Goal: Task Accomplishment & Management: Manage account settings

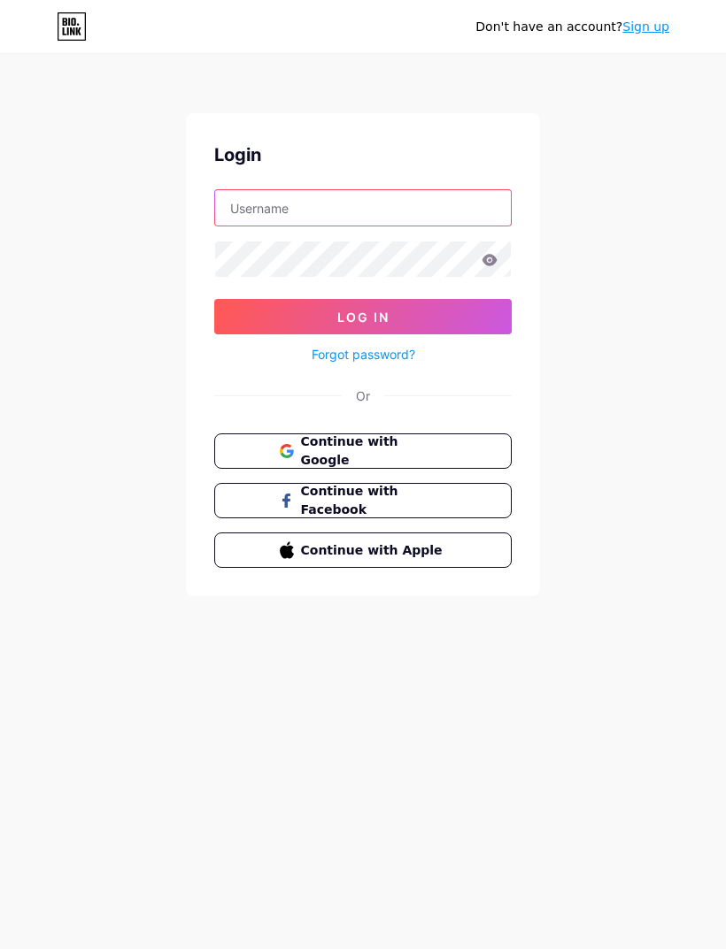
click at [259, 209] on input "text" at bounding box center [363, 207] width 296 height 35
click at [283, 202] on input "text" at bounding box center [363, 207] width 296 height 35
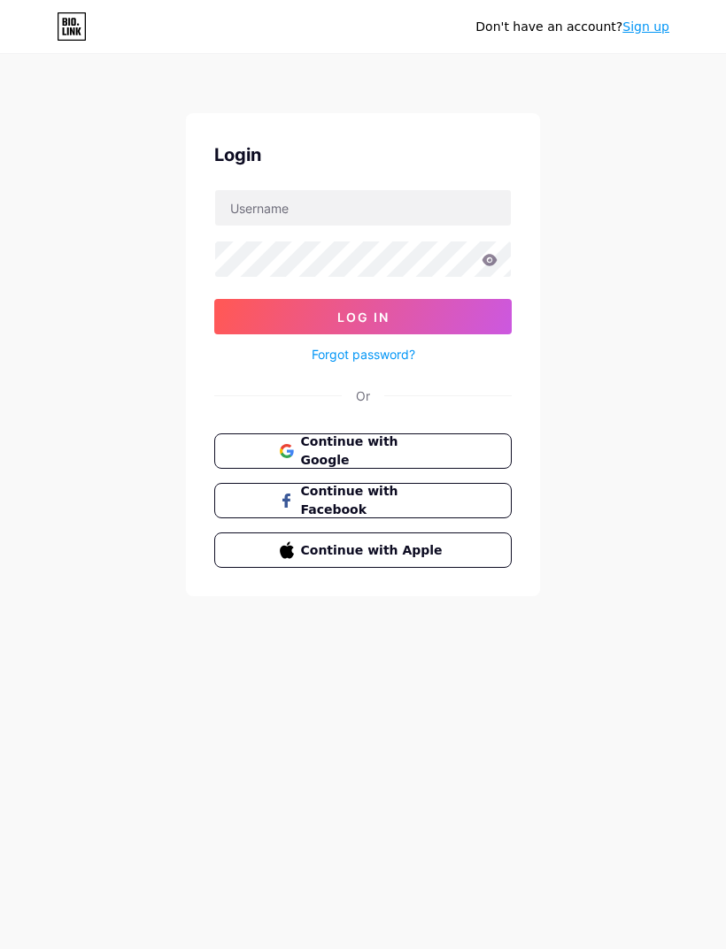
click at [256, 452] on button "Continue with Google" at bounding box center [362, 451] width 297 height 35
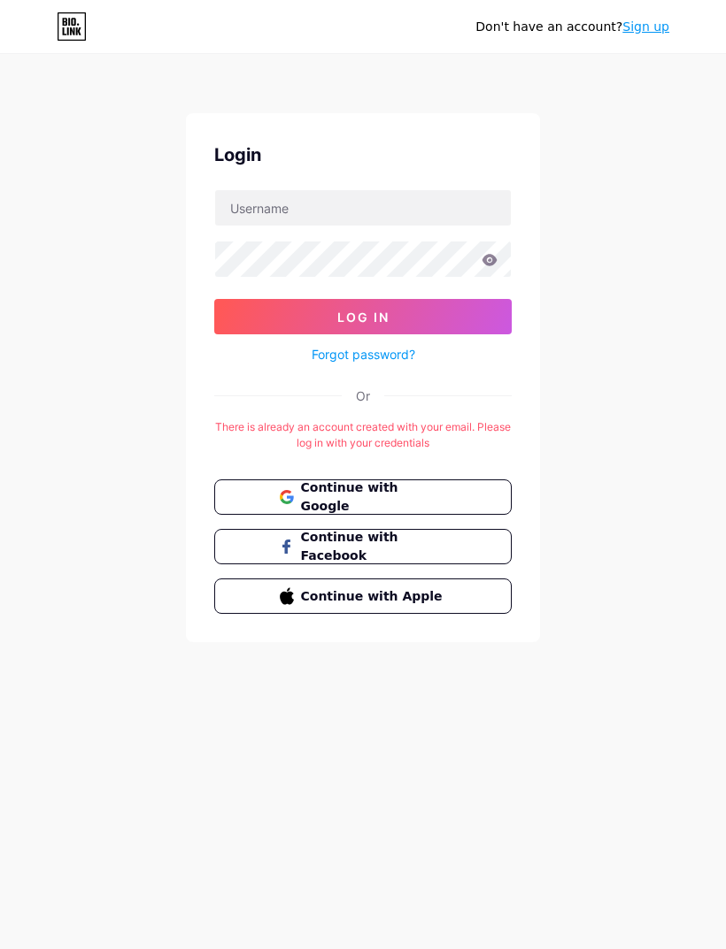
click at [76, 35] on icon at bounding box center [78, 31] width 5 height 8
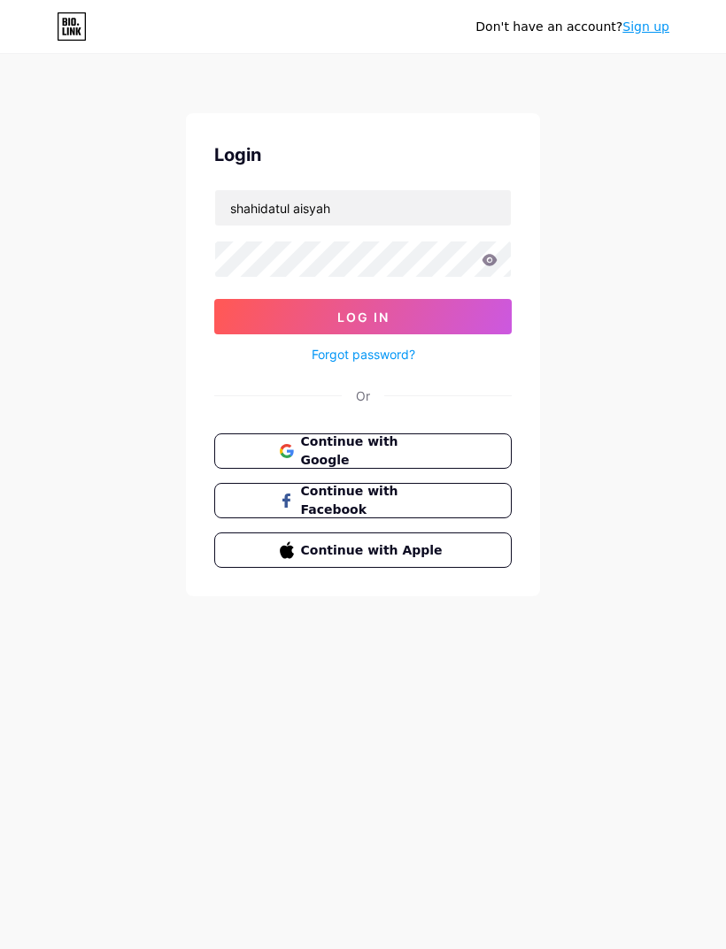
type input "shahidatul aisyah"
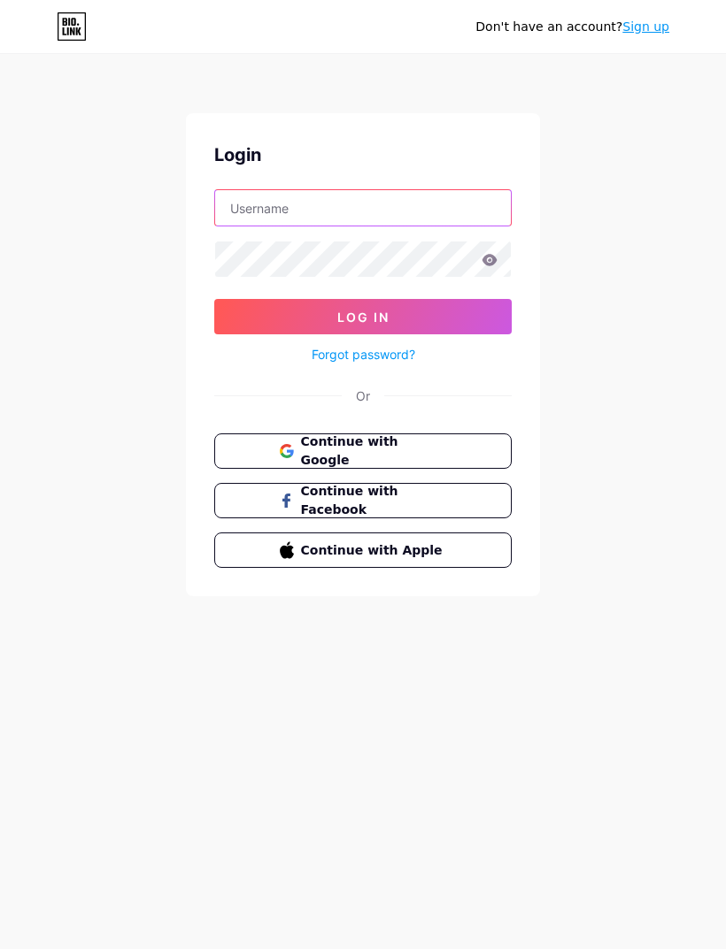
click at [464, 213] on input "text" at bounding box center [363, 207] width 296 height 35
type input "shahidatulaisyah28@gmail.com"
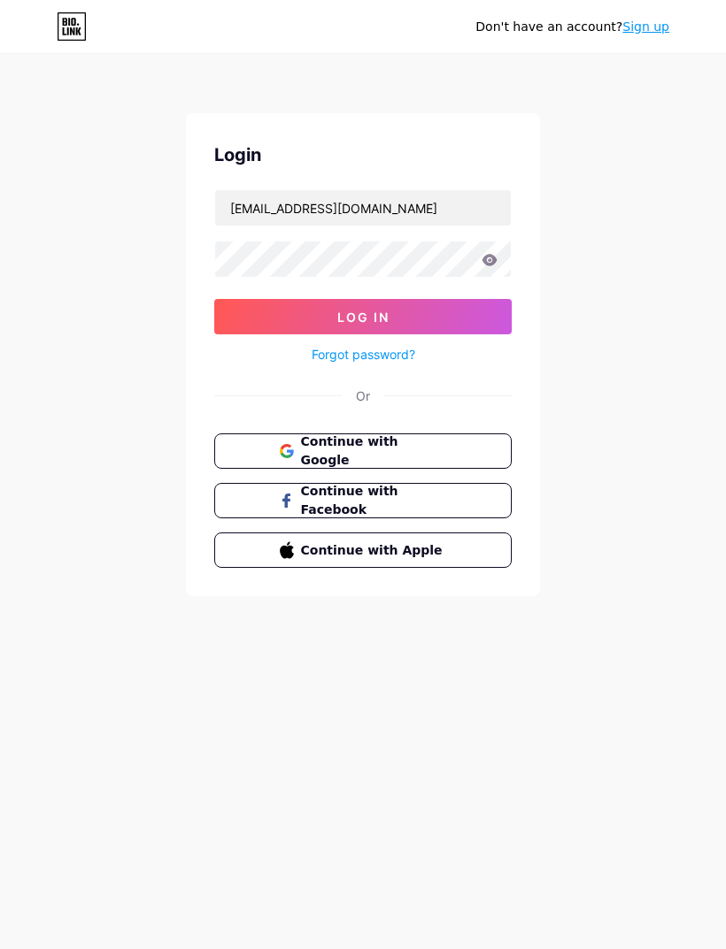
click at [464, 317] on button "Log In" at bounding box center [362, 316] width 297 height 35
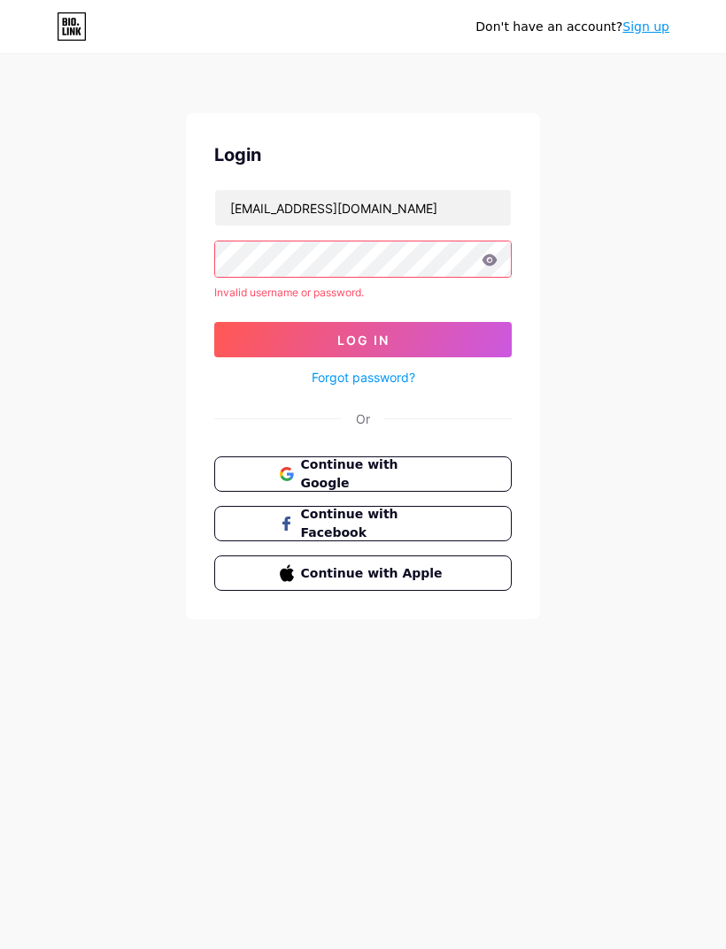
click at [489, 257] on icon at bounding box center [489, 260] width 15 height 12
click at [485, 265] on icon at bounding box center [489, 260] width 16 height 12
click at [485, 256] on icon at bounding box center [489, 260] width 16 height 12
click at [484, 255] on icon at bounding box center [489, 260] width 16 height 12
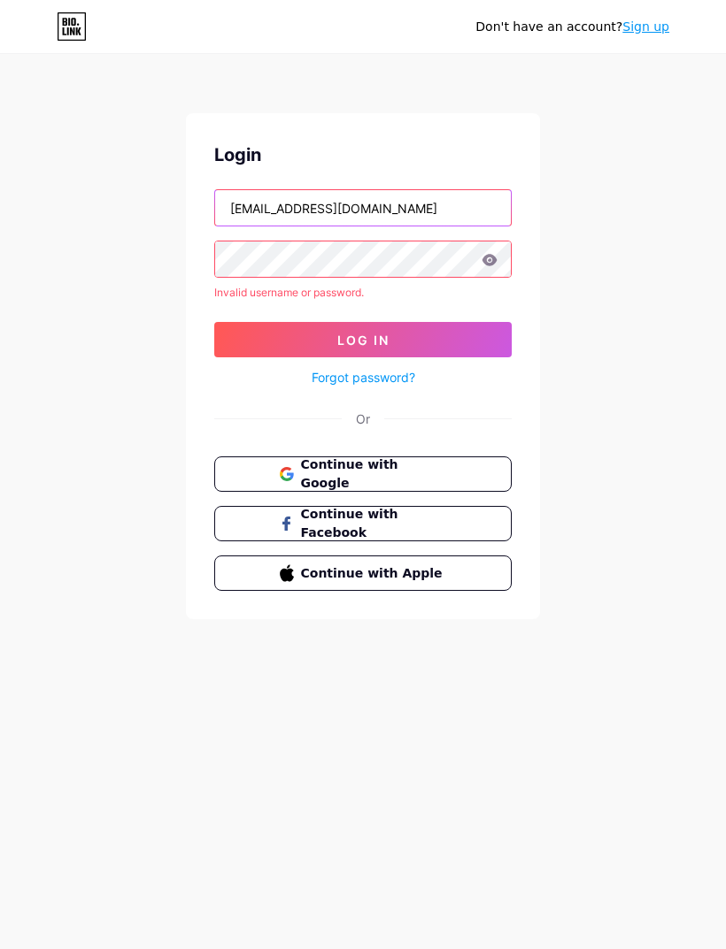
click at [238, 204] on input "shahidatulaisyah28@gmail.com" at bounding box center [363, 207] width 296 height 35
click at [363, 340] on button "Log In" at bounding box center [362, 339] width 297 height 35
type input "shahidatulaisyah"
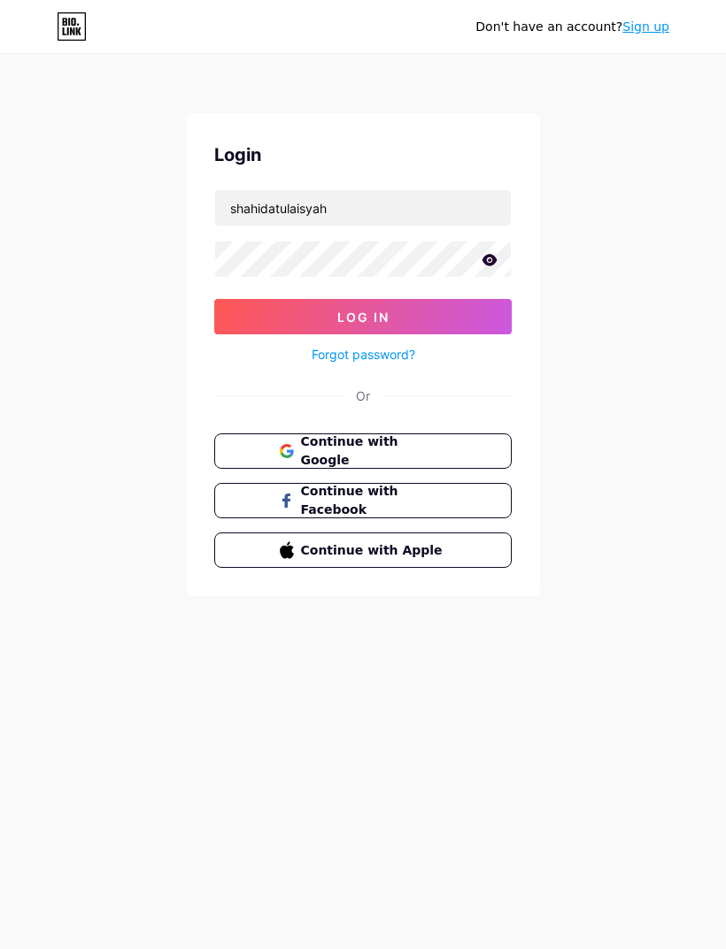
click at [241, 319] on button "Log In" at bounding box center [362, 316] width 297 height 35
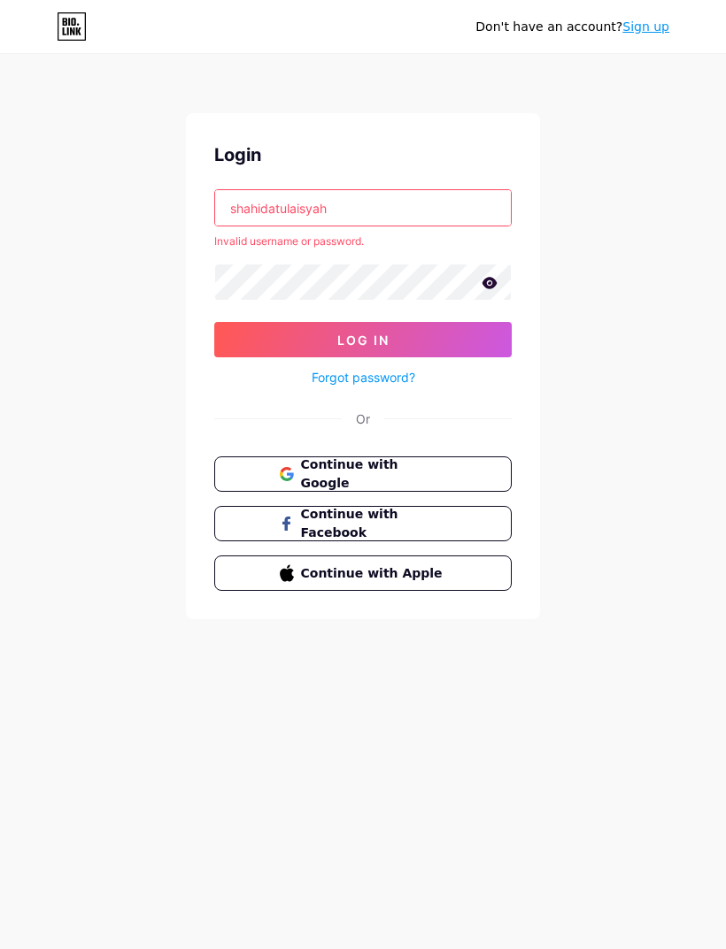
click at [76, 32] on icon at bounding box center [78, 31] width 5 height 8
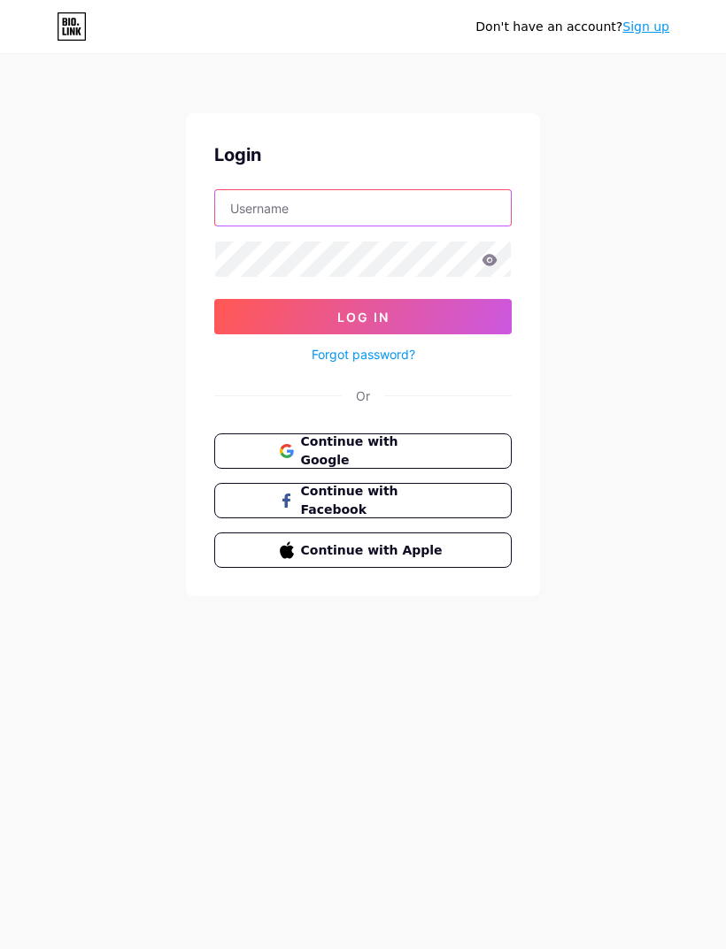
click at [428, 196] on input "text" at bounding box center [363, 207] width 296 height 35
type input "[EMAIL_ADDRESS][DOMAIN_NAME]"
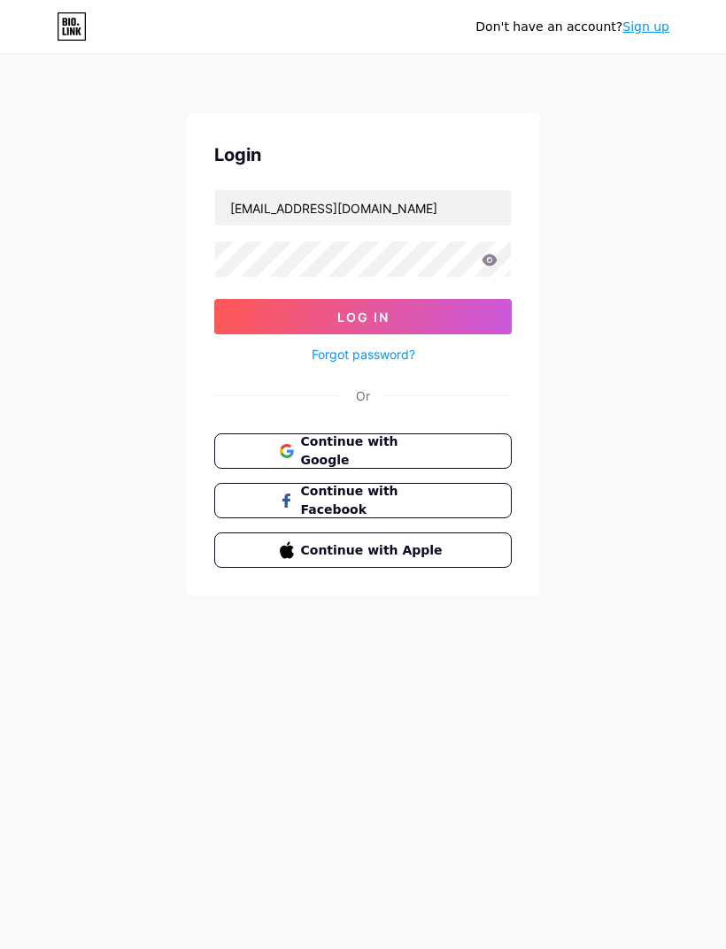
click at [363, 317] on button "Log In" at bounding box center [362, 316] width 297 height 35
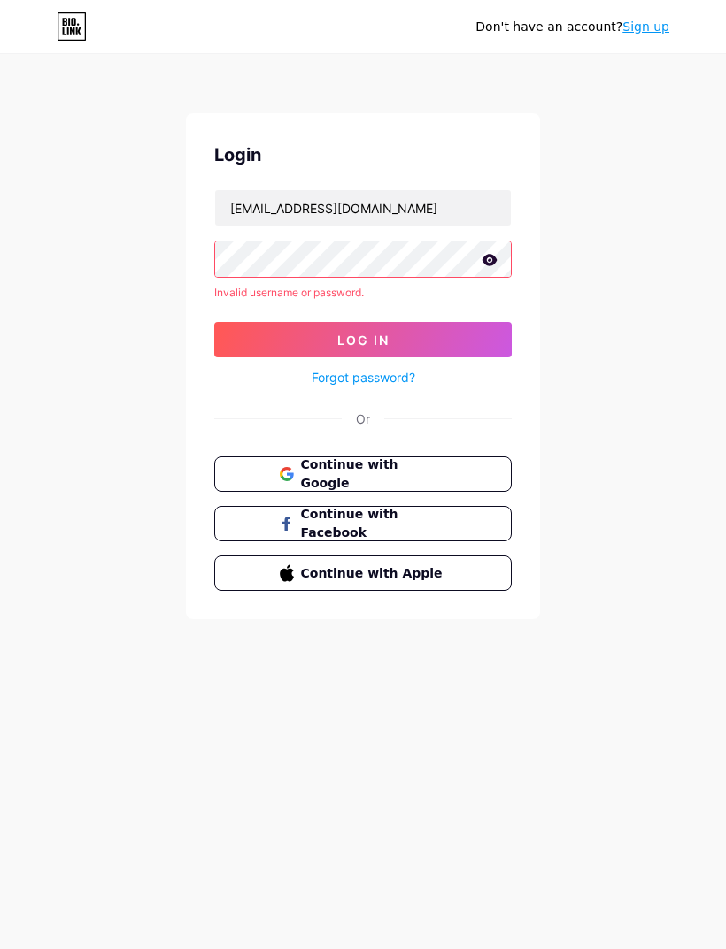
click at [392, 465] on span "Continue with Google" at bounding box center [374, 474] width 146 height 37
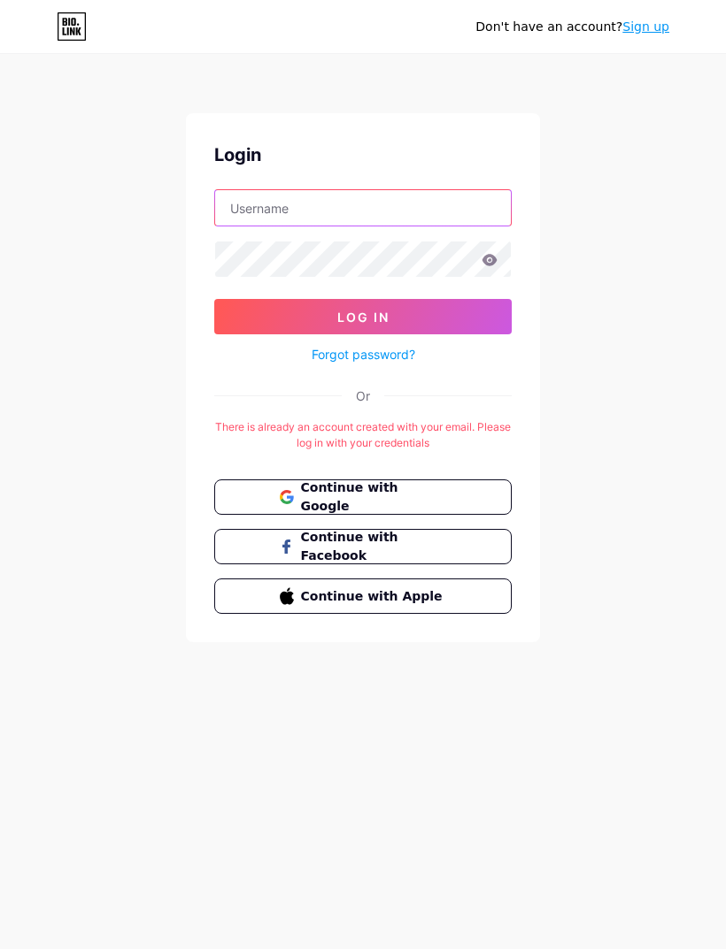
click at [263, 211] on input "text" at bounding box center [363, 207] width 296 height 35
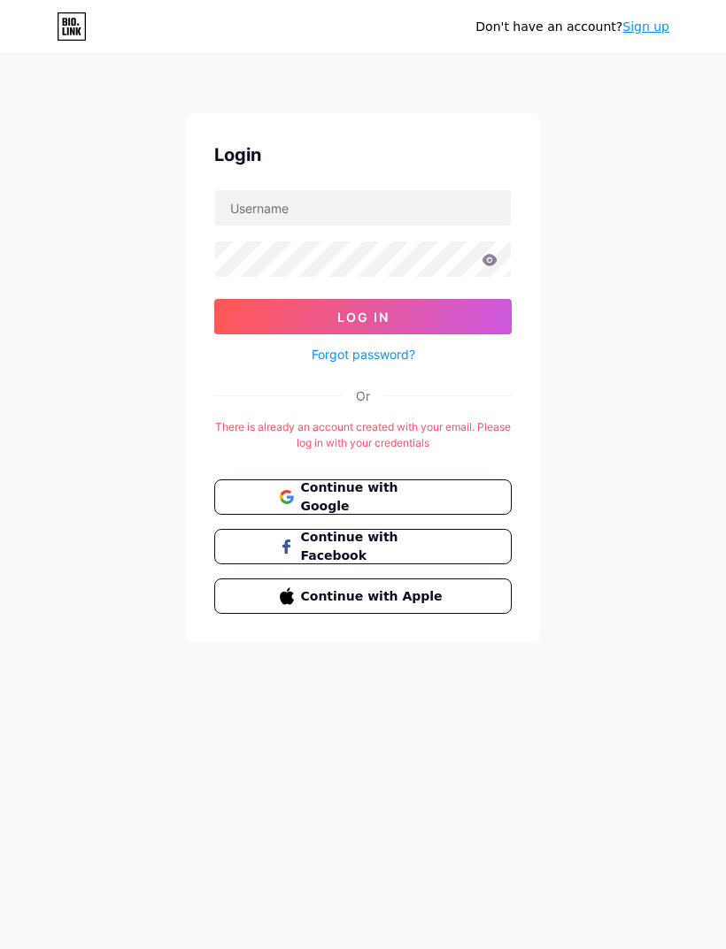
click at [144, 618] on div "Don't have an account? Sign up Login Log In Forgot password? Or There is alread…" at bounding box center [363, 349] width 726 height 699
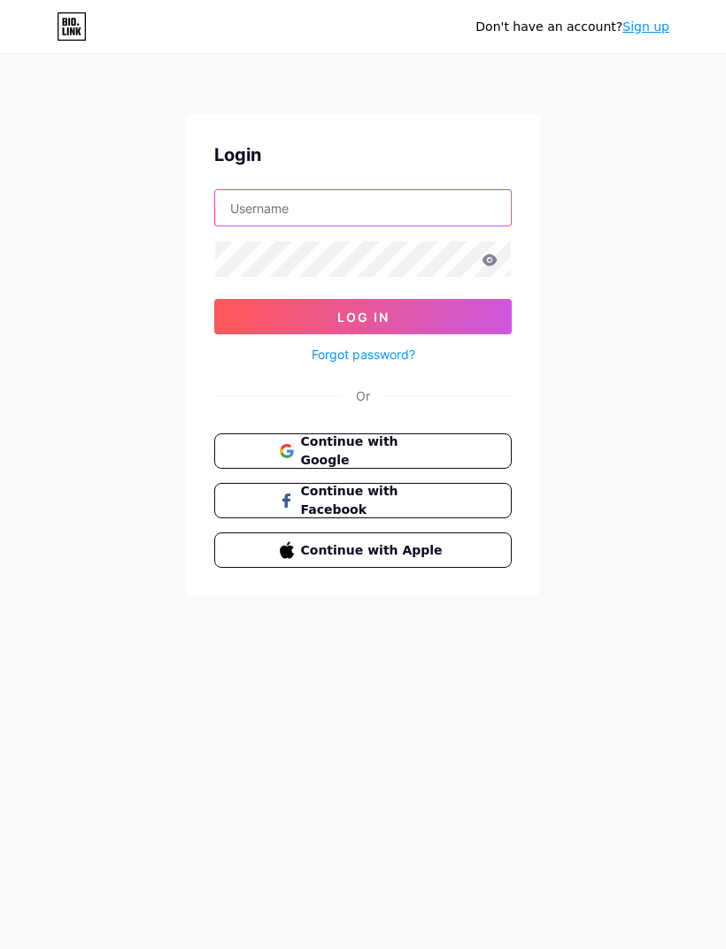
click at [391, 218] on input "text" at bounding box center [363, 207] width 296 height 35
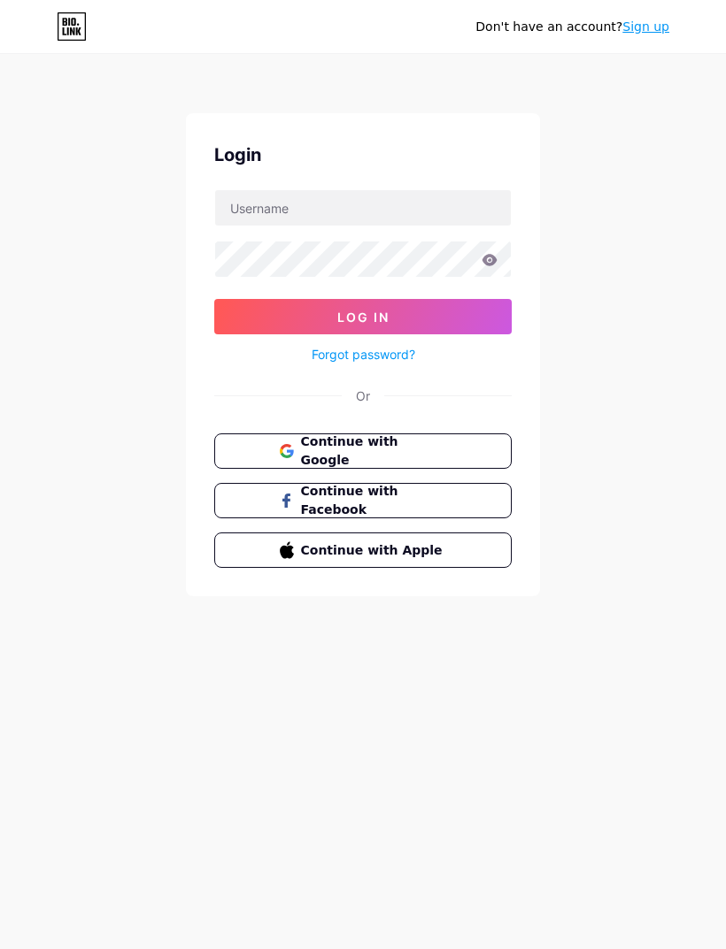
click at [616, 591] on div "Don't have an account? Sign up Login Log In Forgot password? Or Continue with G…" at bounding box center [363, 326] width 726 height 653
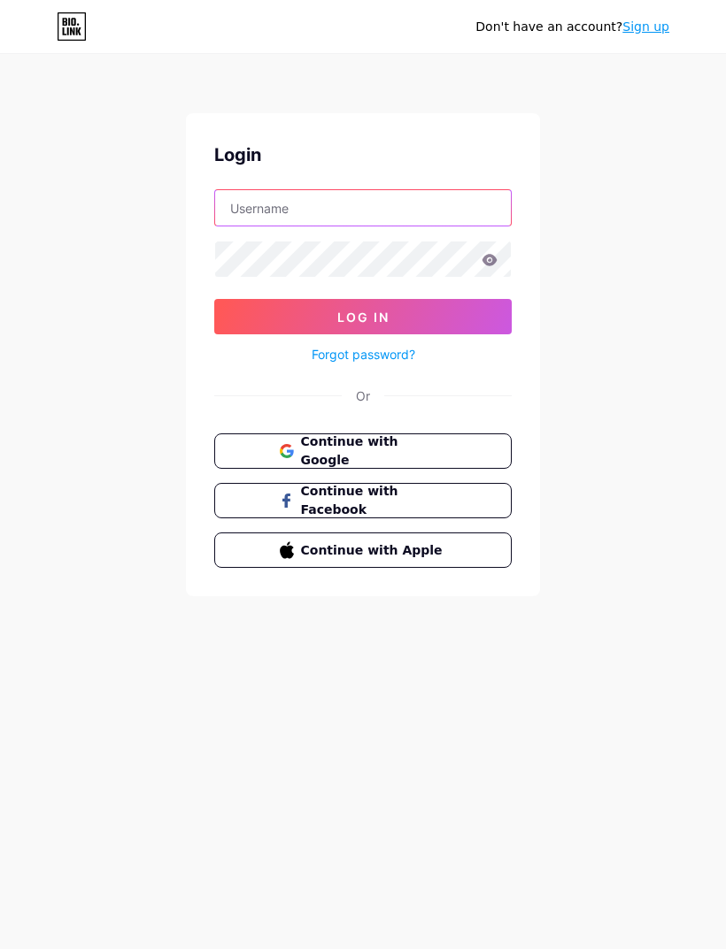
click at [442, 211] on input "text" at bounding box center [363, 207] width 296 height 35
type input "shahidatul"
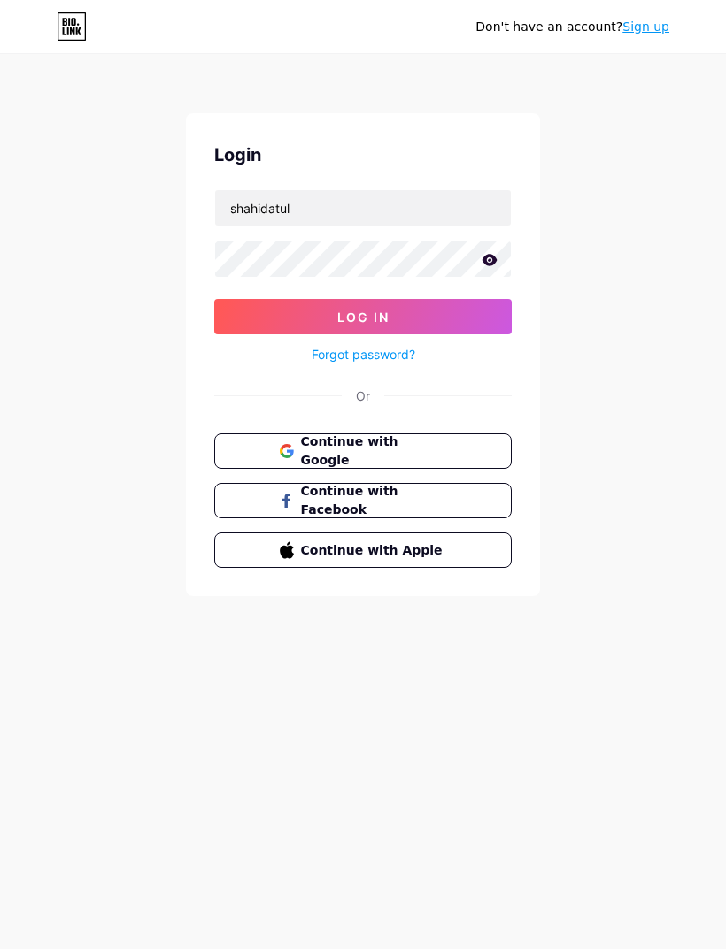
click at [464, 322] on button "Log In" at bounding box center [362, 316] width 297 height 35
